Goal: Task Accomplishment & Management: Use online tool/utility

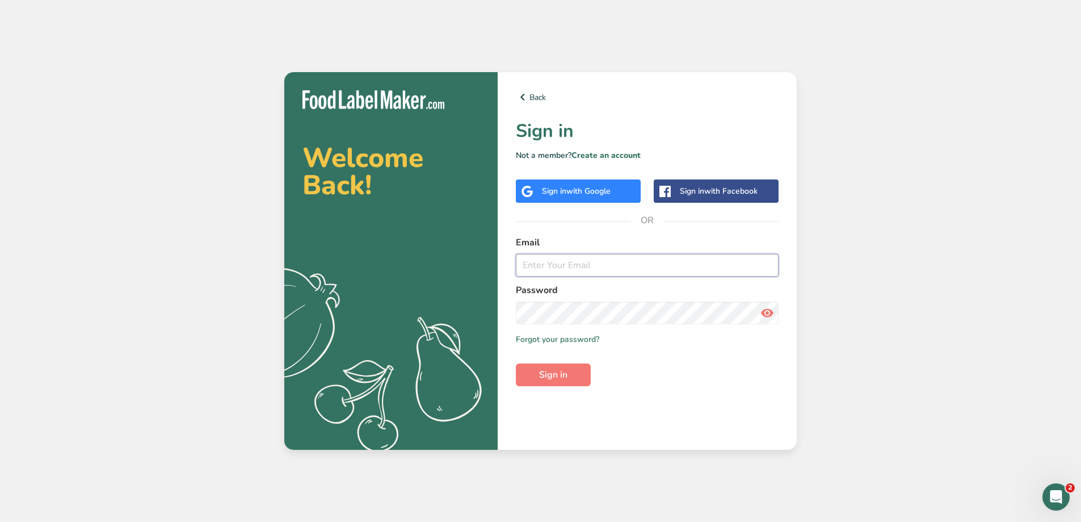
type input "[EMAIL_ADDRESS][DOMAIN_NAME]"
click at [655, 264] on input "[EMAIL_ADDRESS][DOMAIN_NAME]" at bounding box center [647, 265] width 263 height 23
click at [551, 377] on span "Sign in" at bounding box center [553, 375] width 28 height 14
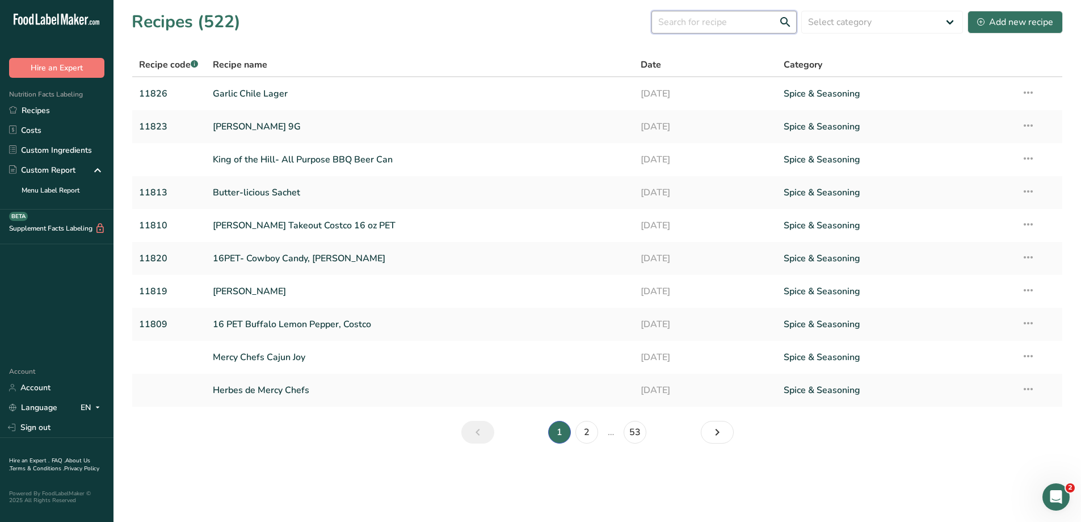
click at [739, 19] on input "text" at bounding box center [724, 22] width 145 height 23
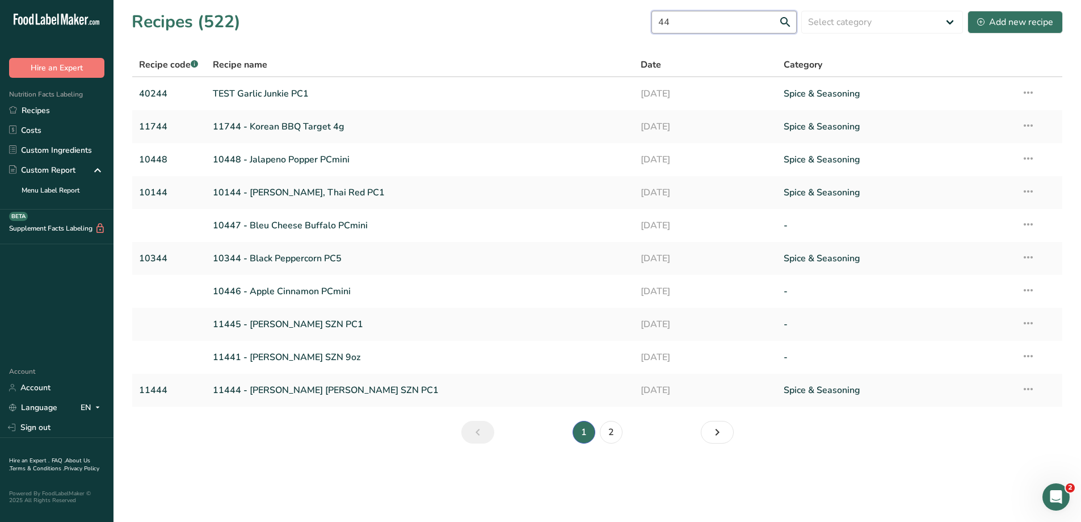
type input "4"
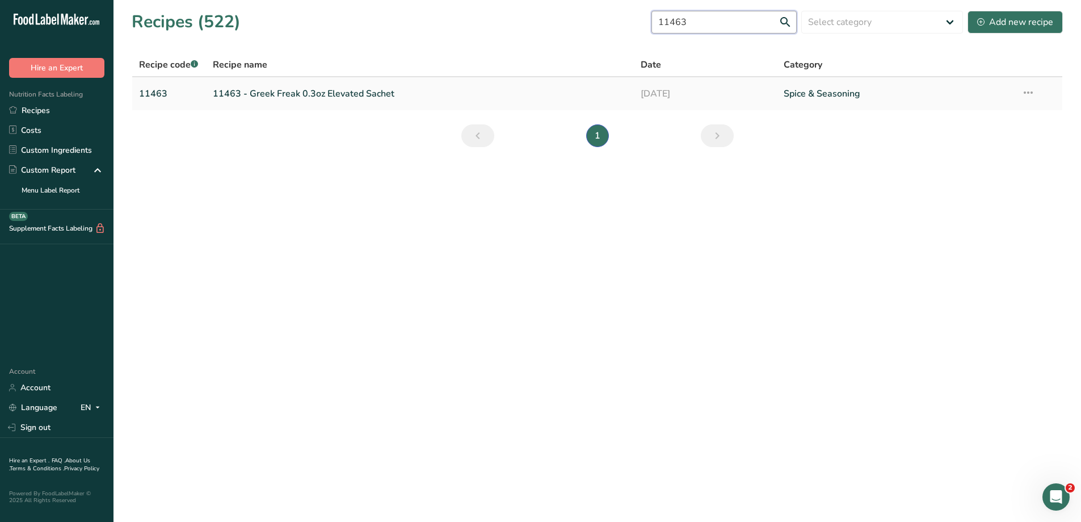
type input "11463"
click at [367, 93] on link "11463 - Greek Freak 0.3oz Elevated Sachet" at bounding box center [420, 94] width 415 height 24
